Goal: Transaction & Acquisition: Download file/media

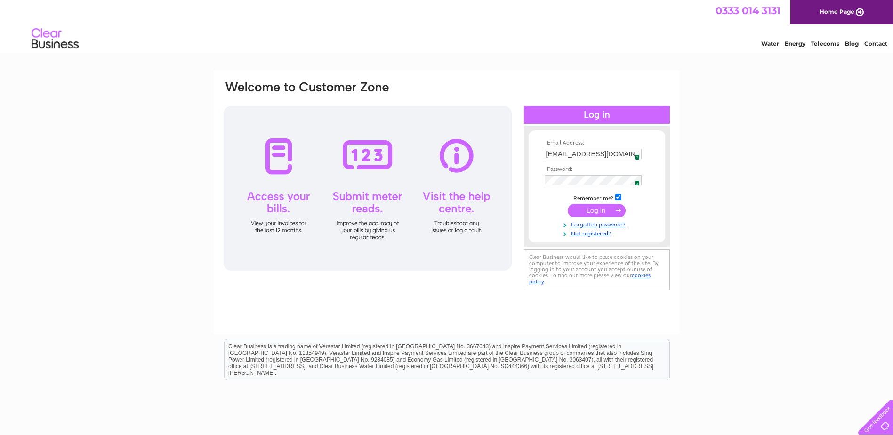
type input "pfox@arkestates.co.uk"
click at [593, 208] on input "submit" at bounding box center [596, 210] width 58 height 13
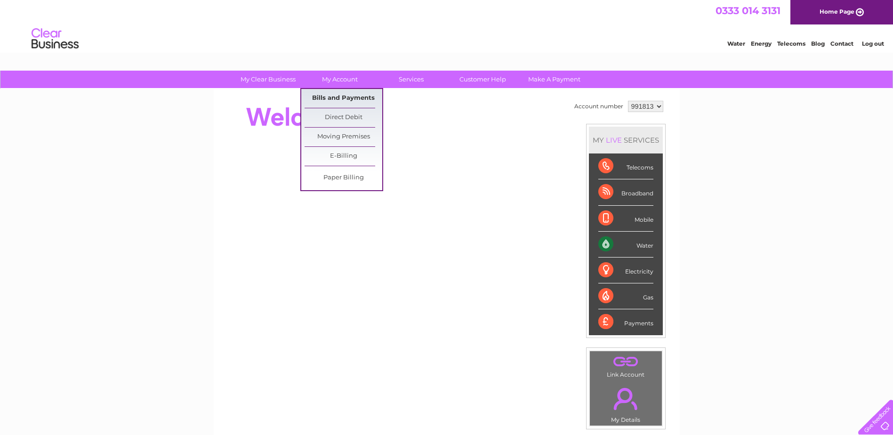
click at [332, 94] on link "Bills and Payments" at bounding box center [343, 98] width 78 height 19
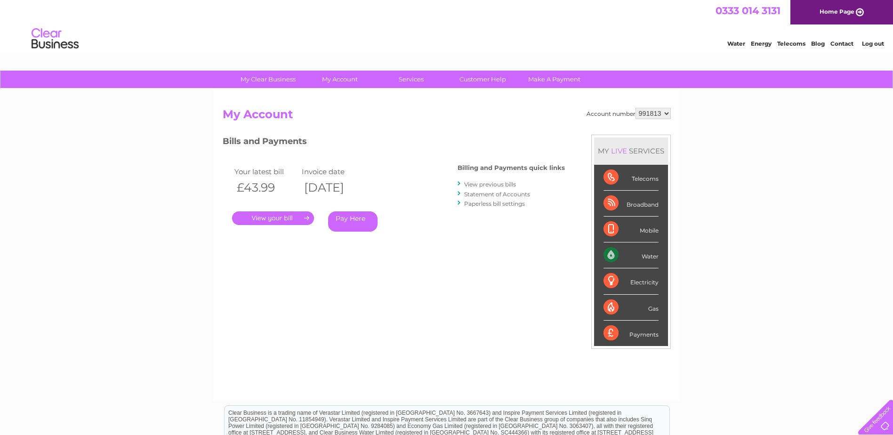
click at [469, 184] on link "View previous bills" at bounding box center [490, 184] width 52 height 7
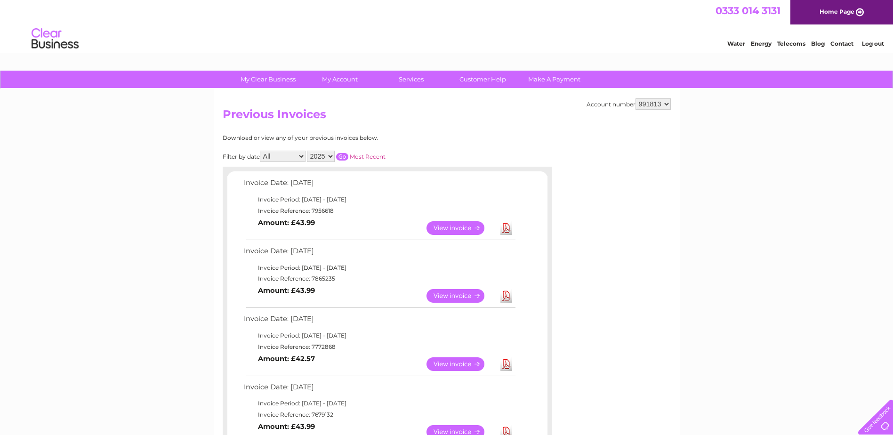
click at [511, 297] on link "Download" at bounding box center [506, 296] width 12 height 14
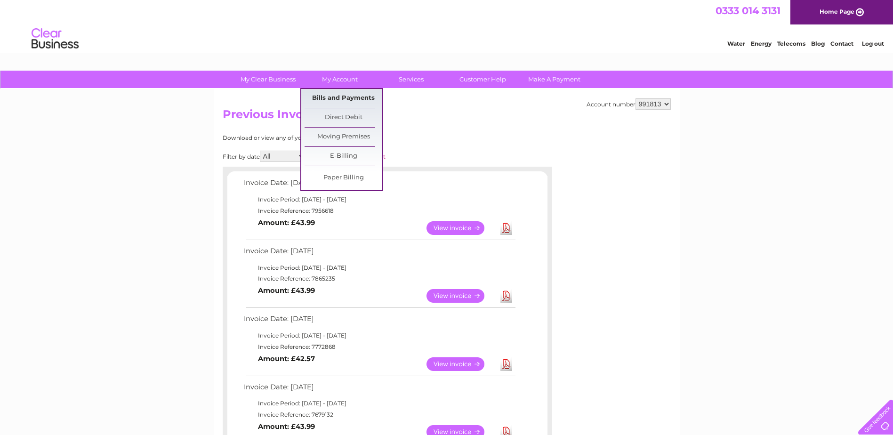
click at [333, 96] on link "Bills and Payments" at bounding box center [343, 98] width 78 height 19
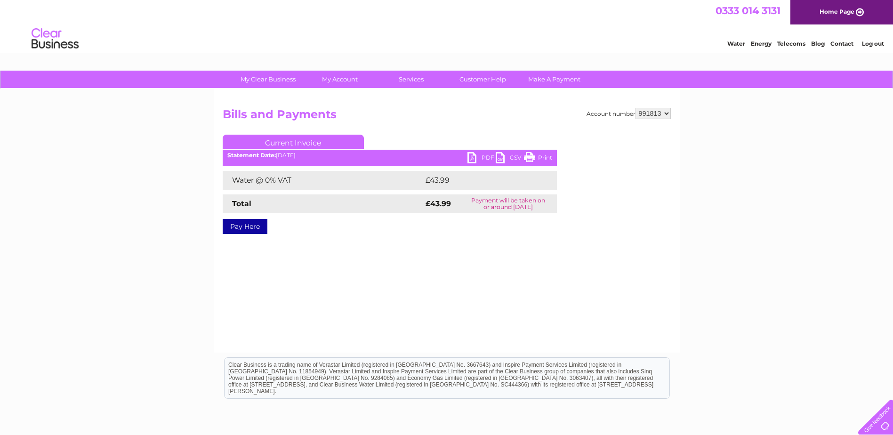
click at [470, 157] on link "PDF" at bounding box center [481, 159] width 28 height 14
